Goal: Task Accomplishment & Management: Manage account settings

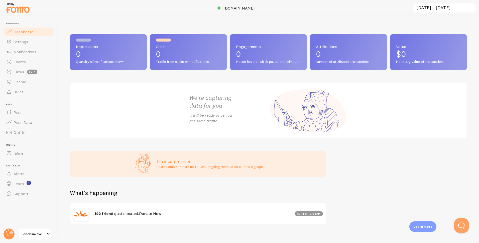
click at [43, 234] on span "Foodbanknyc" at bounding box center [34, 234] width 24 height 6
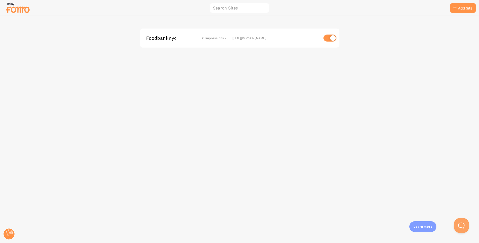
click at [9, 7] on img at bounding box center [17, 7] width 25 height 13
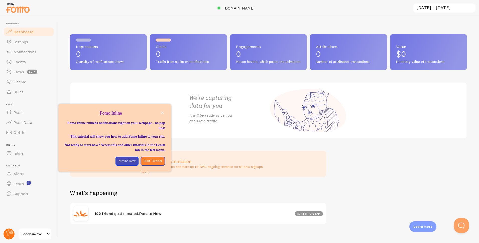
click at [8, 234] on circle at bounding box center [9, 234] width 11 height 11
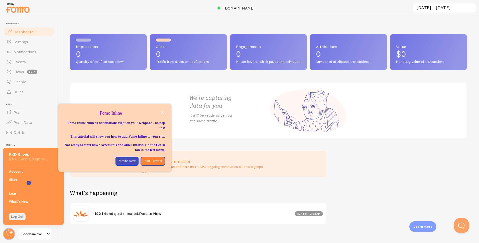
click at [15, 218] on link "Log Out" at bounding box center [17, 216] width 17 height 7
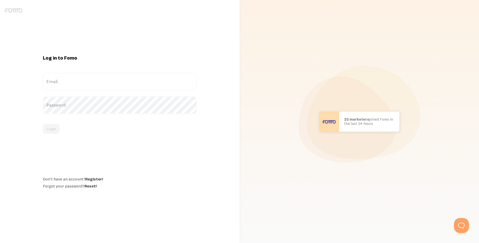
type input "digital_solutions@rkdgroup.com"
